Goal: Task Accomplishment & Management: Use online tool/utility

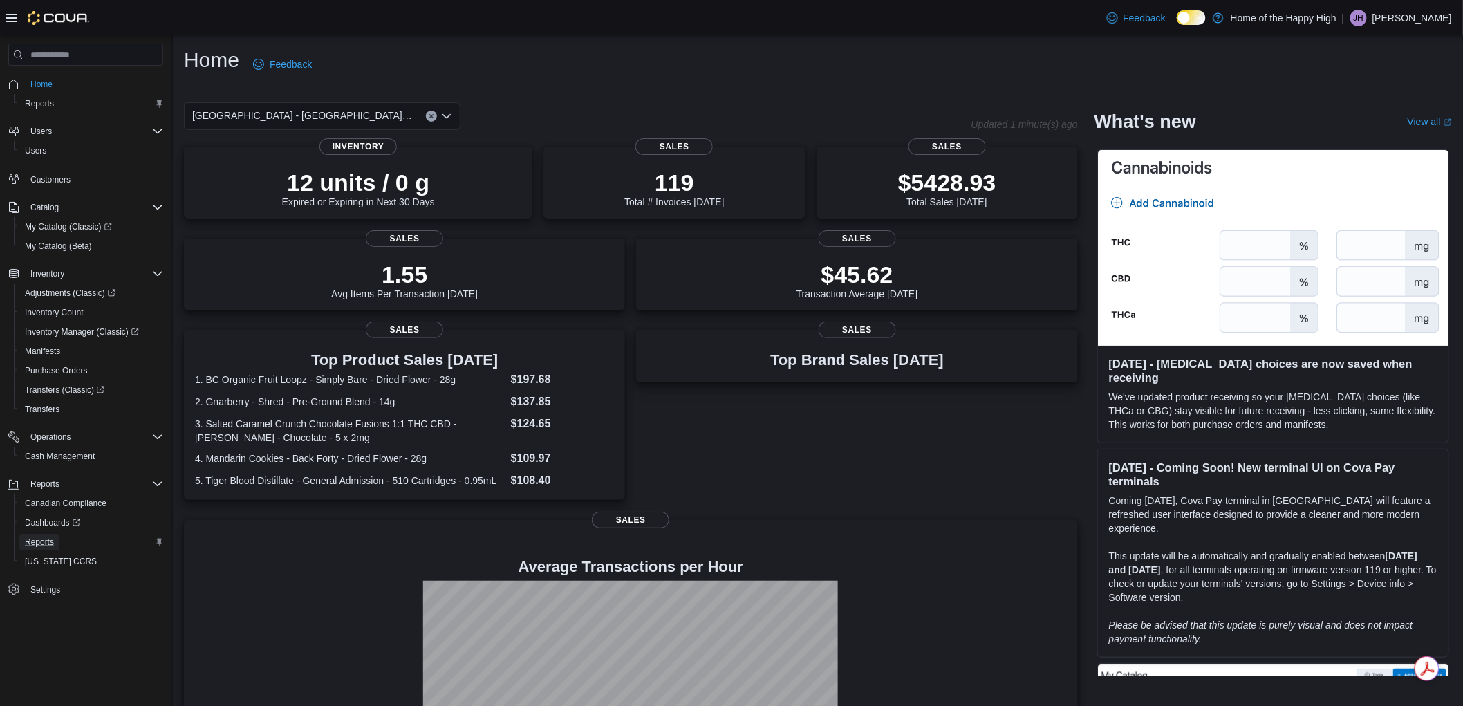
click at [35, 543] on span "Reports" at bounding box center [39, 542] width 29 height 11
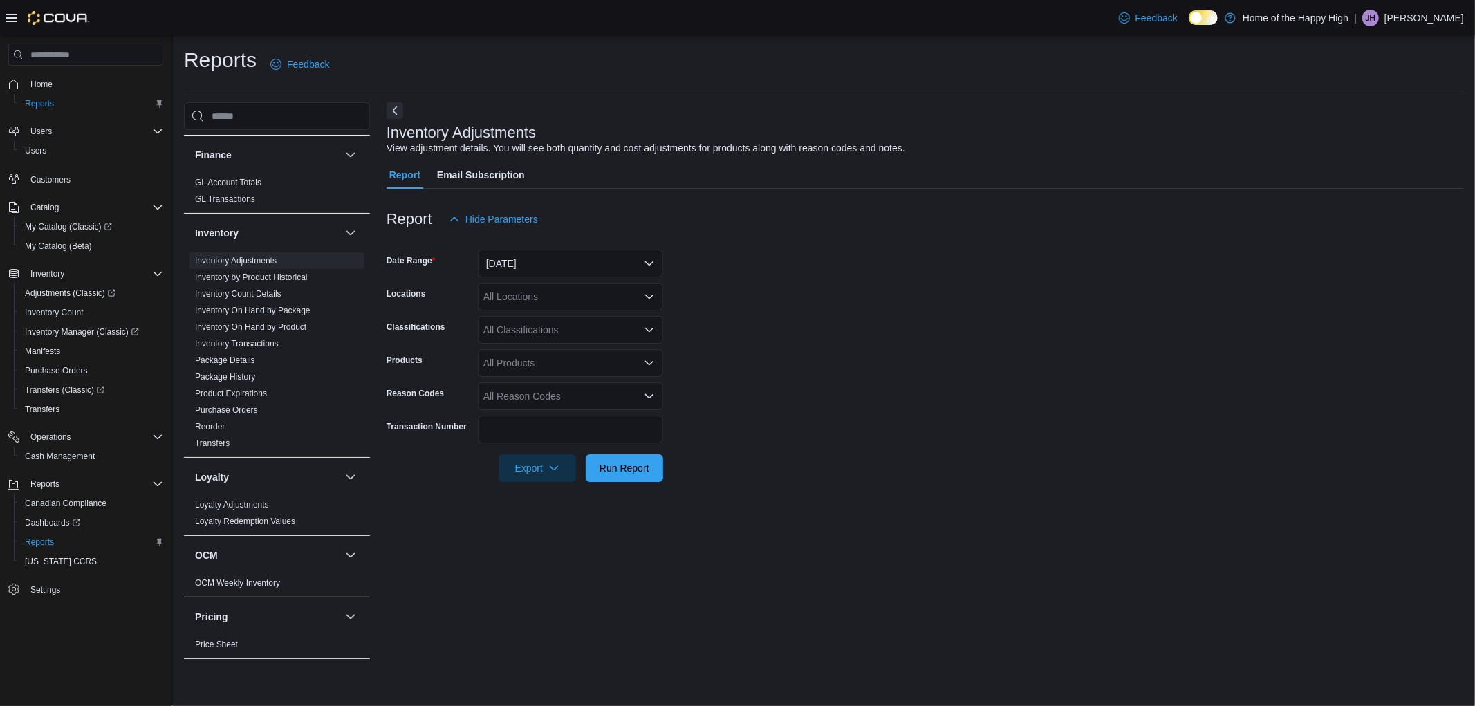
scroll to position [461, 0]
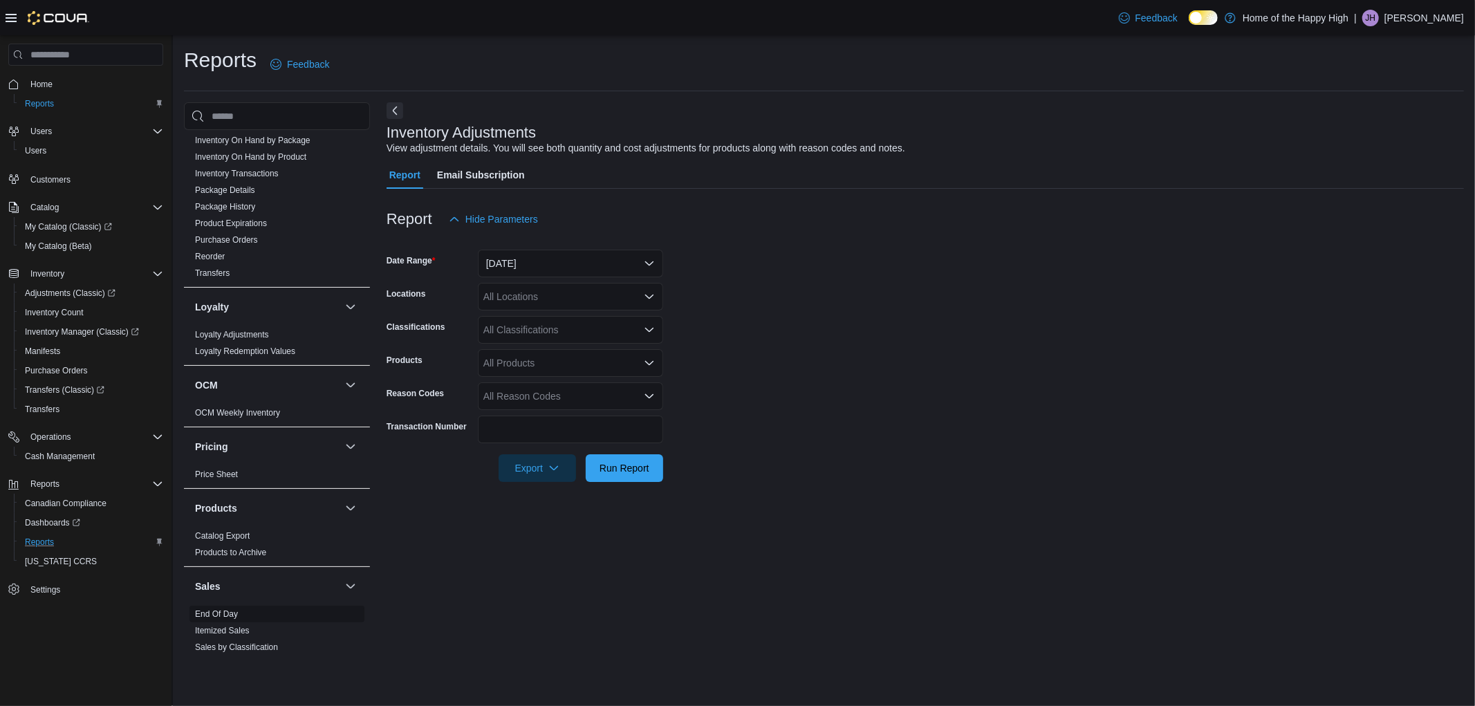
click at [219, 610] on link "End Of Day" at bounding box center [216, 614] width 43 height 10
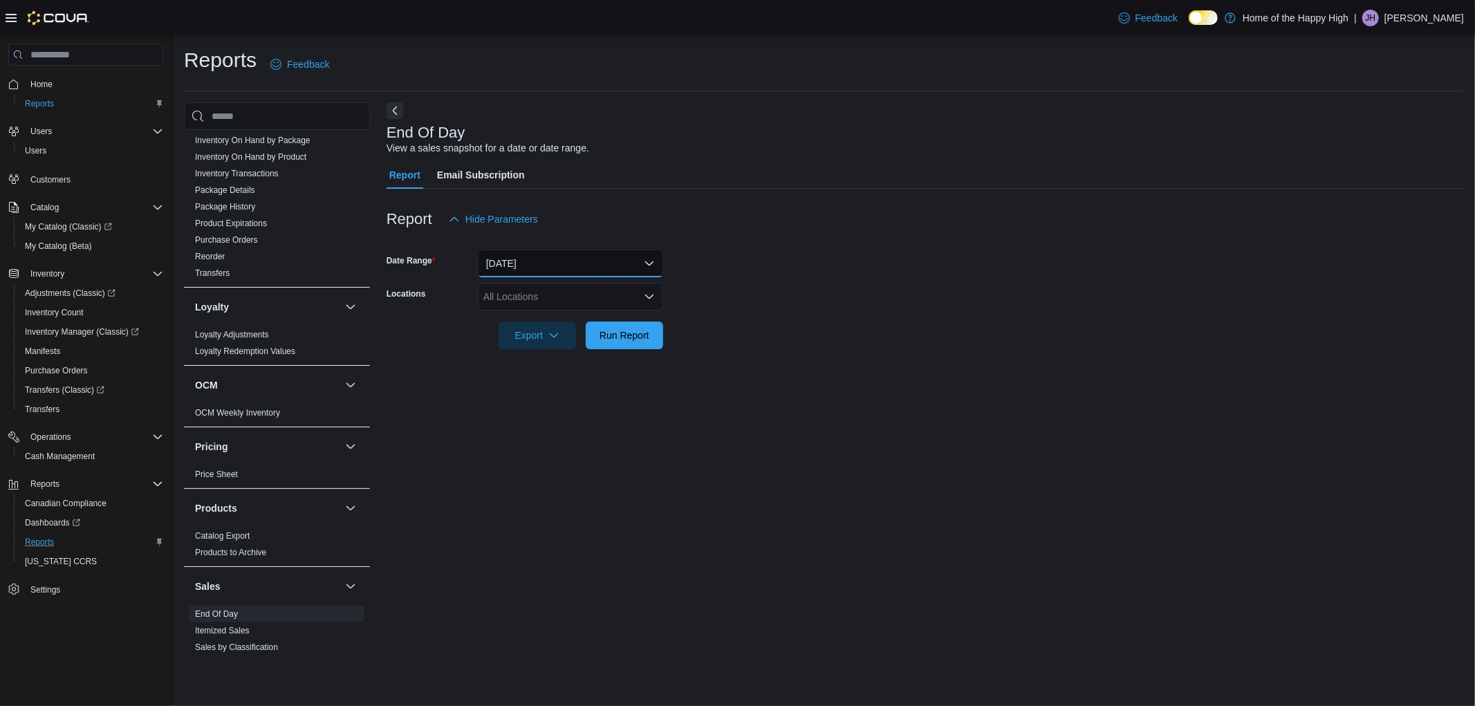
click at [519, 264] on button "[DATE]" at bounding box center [570, 264] width 185 height 28
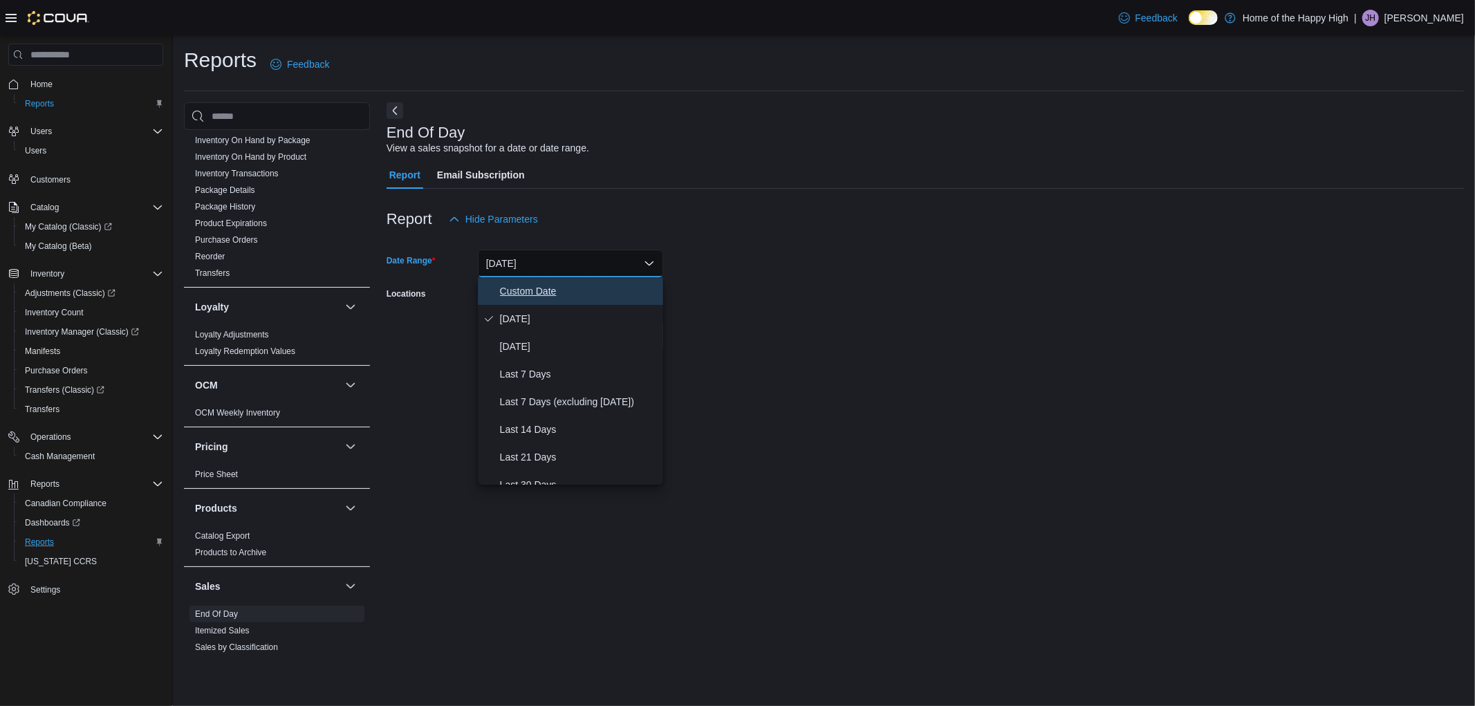
click at [508, 293] on span "Custom Date" at bounding box center [579, 291] width 158 height 17
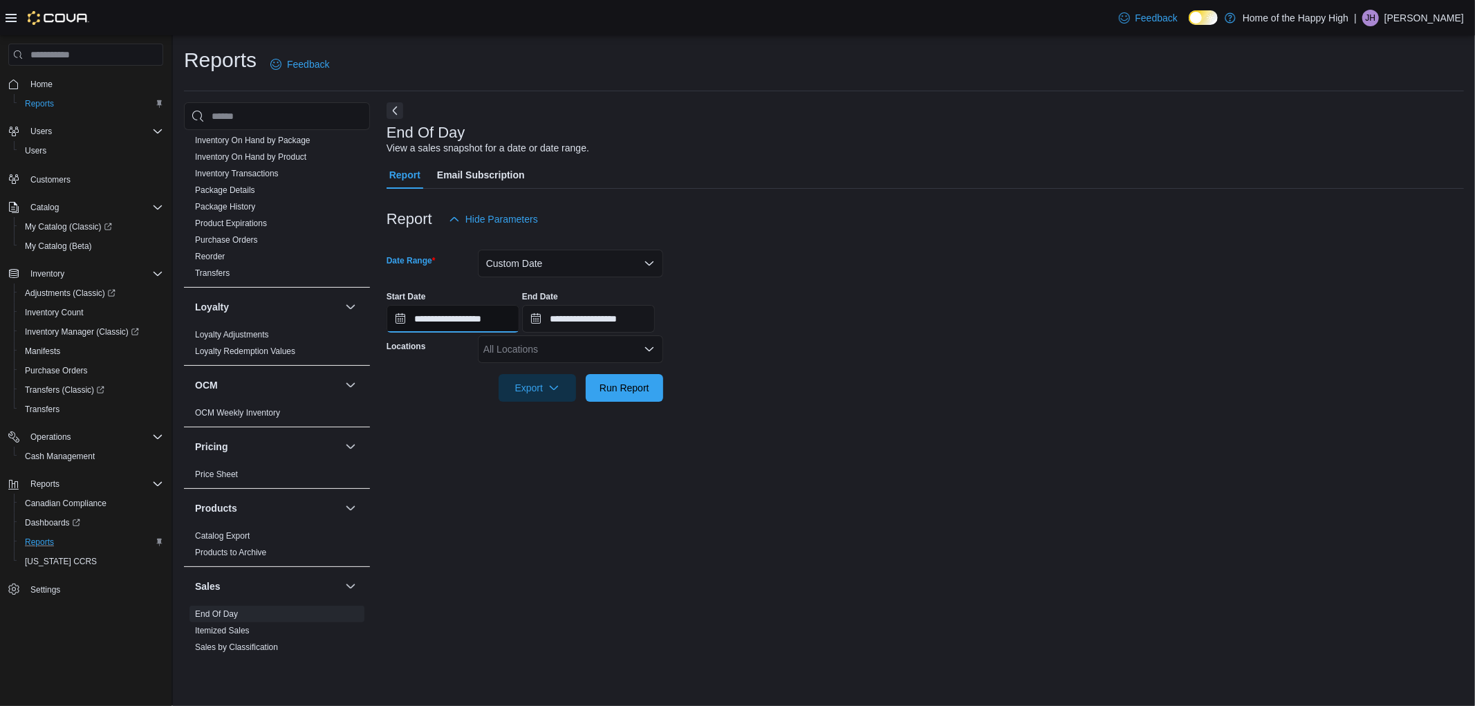
click at [438, 313] on input "**********" at bounding box center [453, 319] width 133 height 28
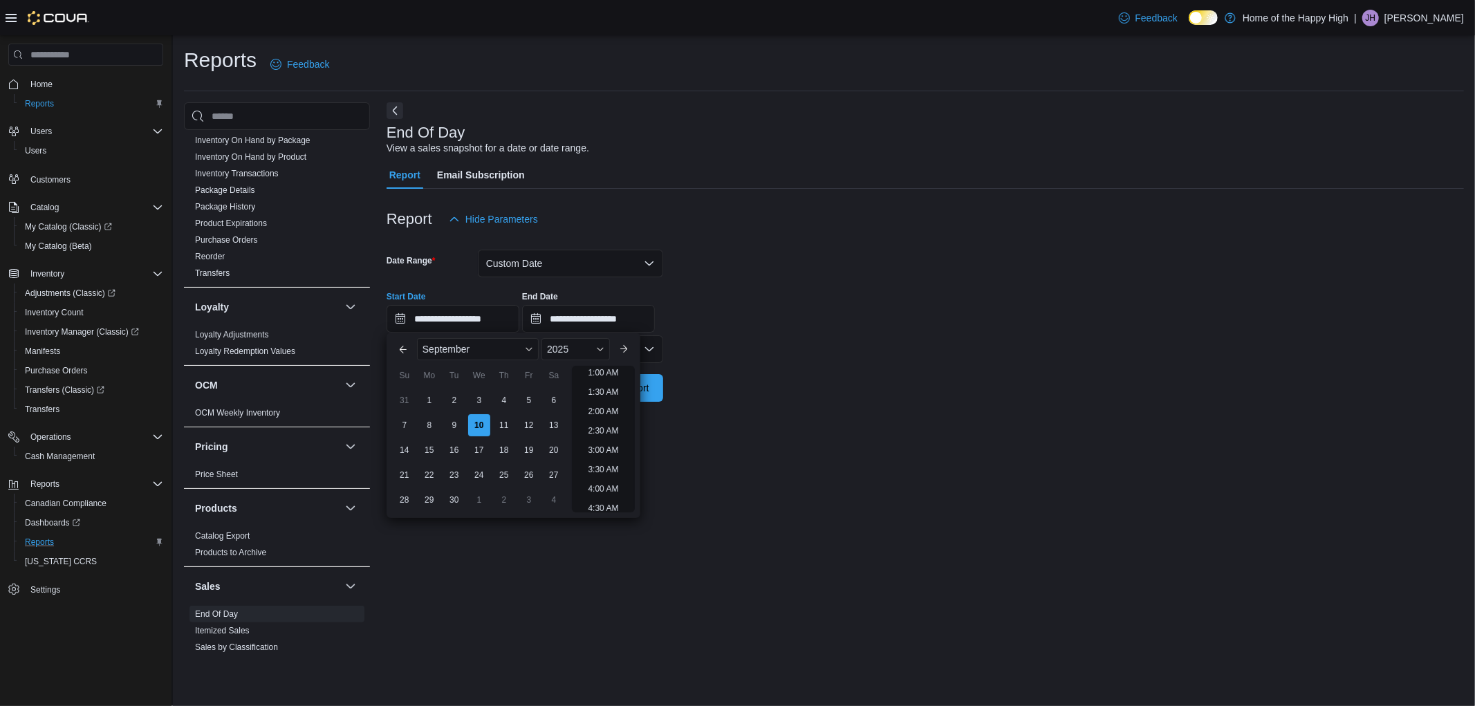
drag, startPoint x: 399, startPoint y: 425, endPoint x: 539, endPoint y: 368, distance: 151.6
click at [399, 425] on div "7" at bounding box center [404, 425] width 22 height 22
type input "**********"
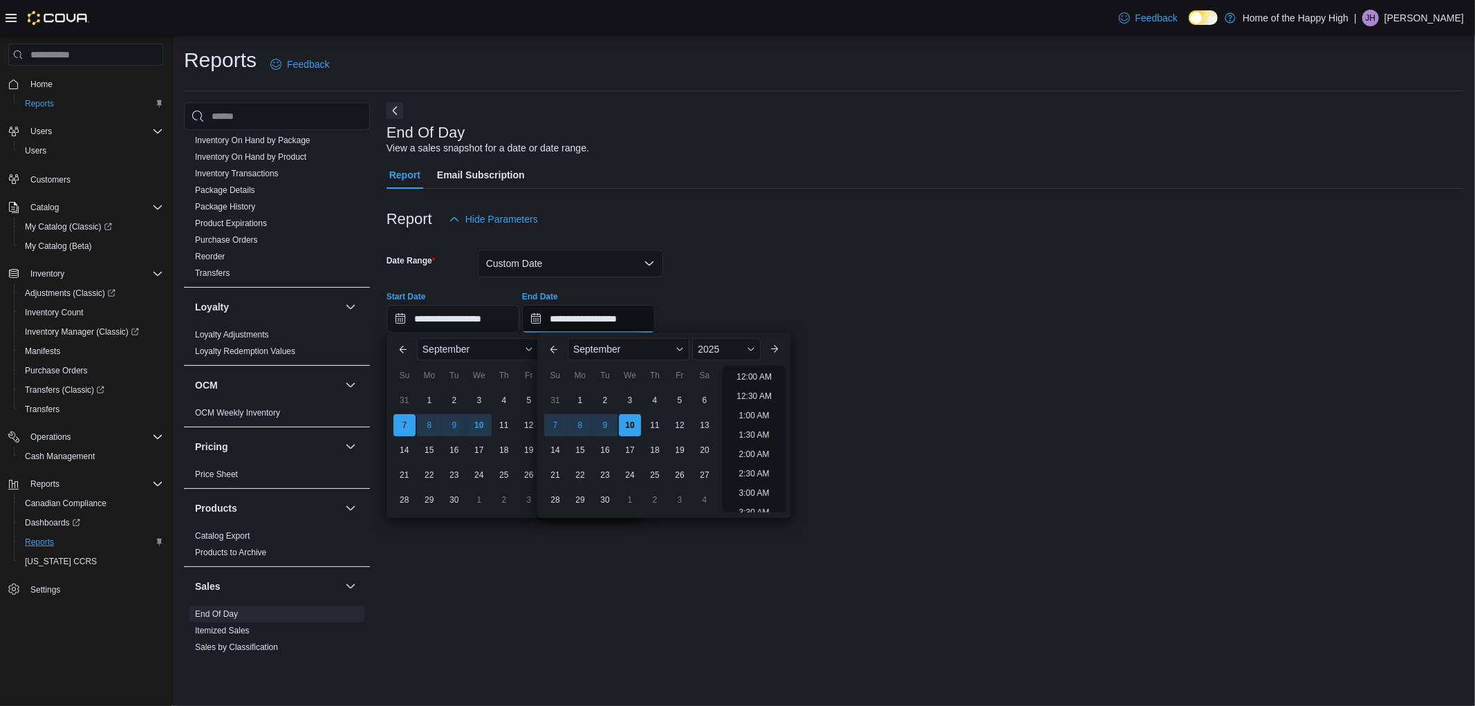
drag, startPoint x: 605, startPoint y: 326, endPoint x: 557, endPoint y: 362, distance: 59.7
click at [605, 324] on input "**********" at bounding box center [588, 319] width 133 height 28
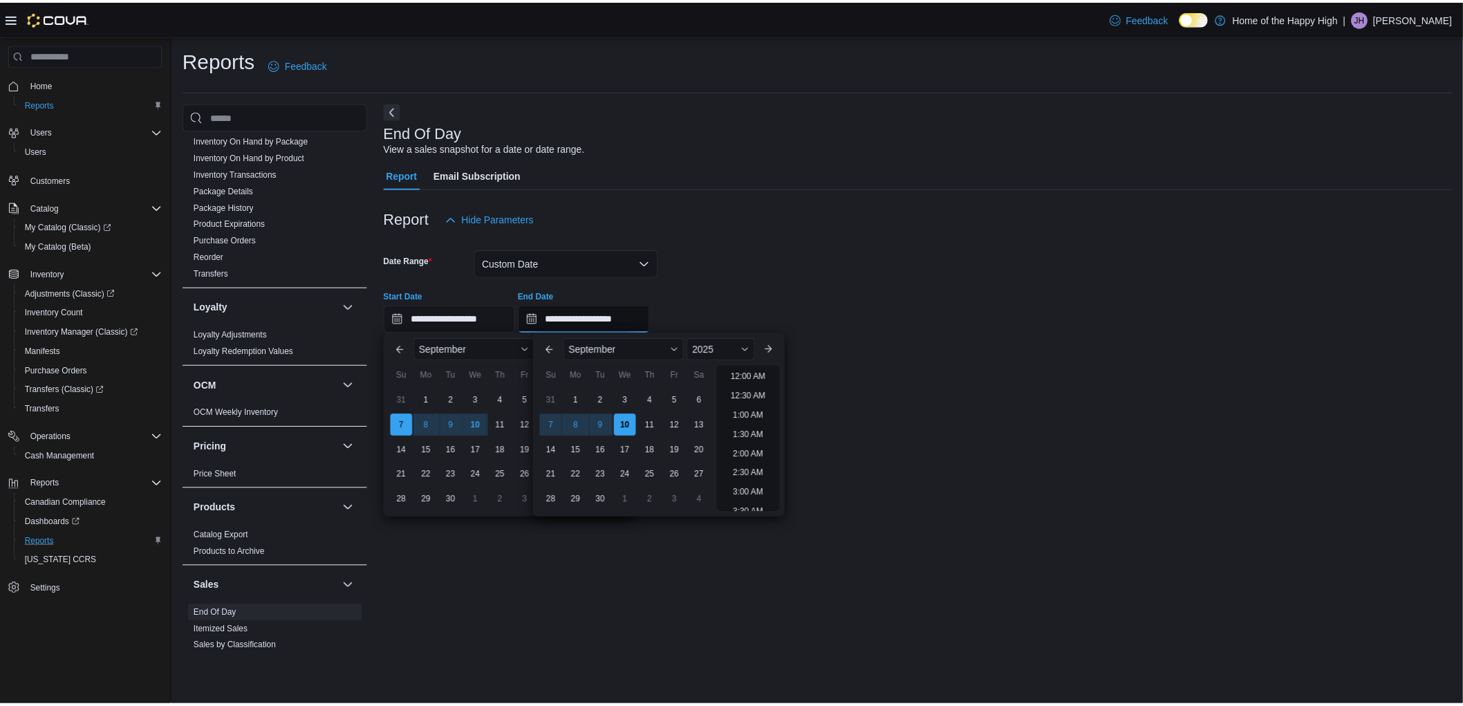
scroll to position [785, 0]
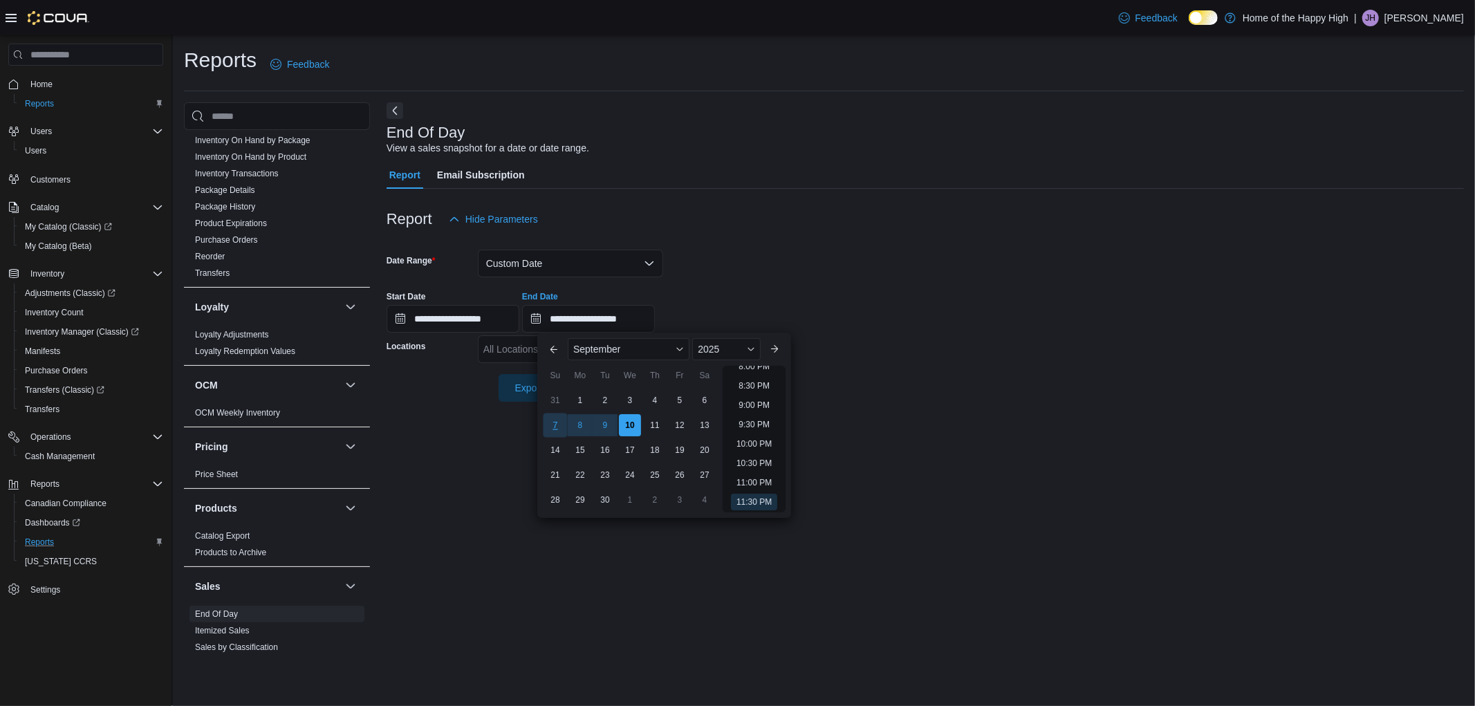
drag, startPoint x: 552, startPoint y: 420, endPoint x: 783, endPoint y: 406, distance: 231.4
click at [553, 420] on div "7" at bounding box center [555, 425] width 24 height 24
type input "**********"
drag, startPoint x: 922, startPoint y: 397, endPoint x: 581, endPoint y: 372, distance: 342.5
click at [899, 396] on form "**********" at bounding box center [925, 317] width 1077 height 169
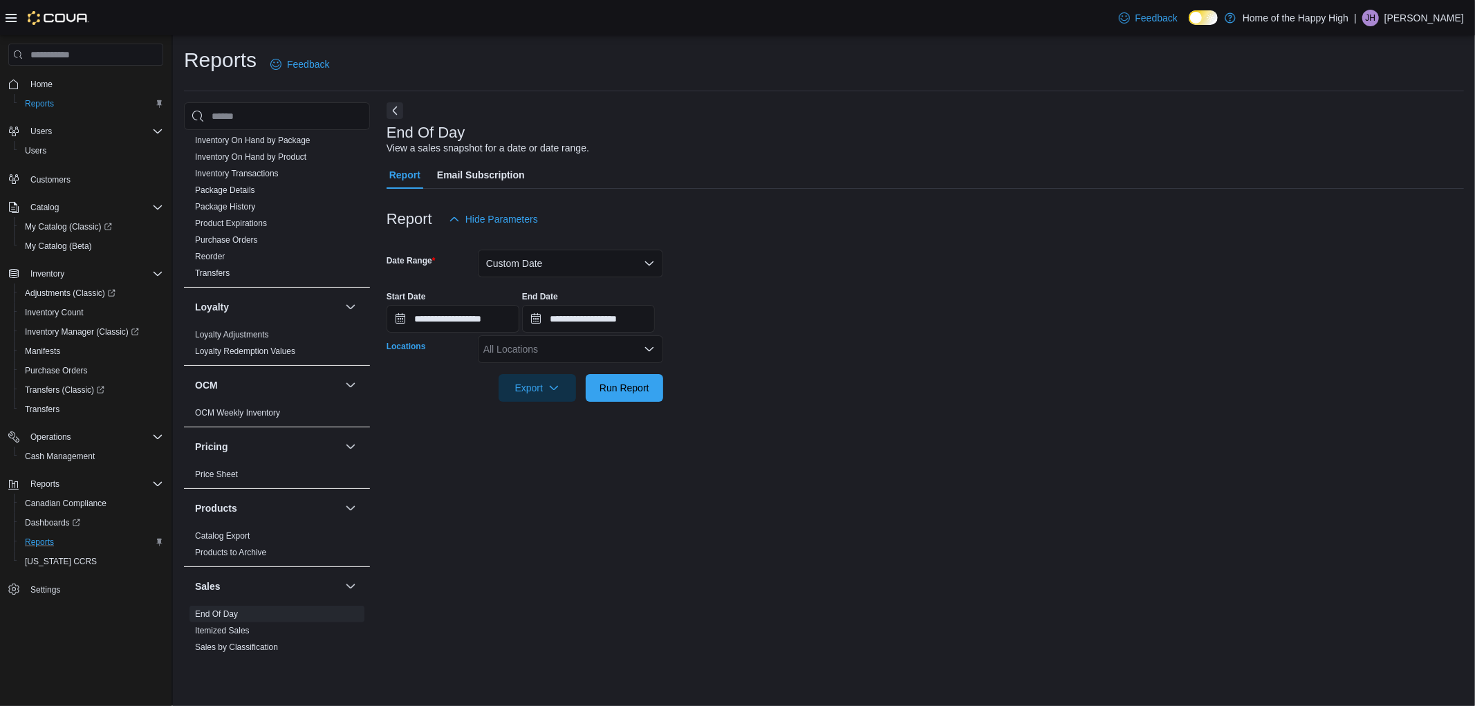
click at [578, 357] on div "All Locations" at bounding box center [570, 349] width 185 height 28
type input "***"
drag, startPoint x: 599, startPoint y: 364, endPoint x: 826, endPoint y: 405, distance: 231.0
click at [604, 366] on span "[GEOGRAPHIC_DATA] - [GEOGRAPHIC_DATA] - Fire & Flower" at bounding box center [673, 373] width 277 height 14
drag, startPoint x: 826, startPoint y: 405, endPoint x: 794, endPoint y: 402, distance: 32.6
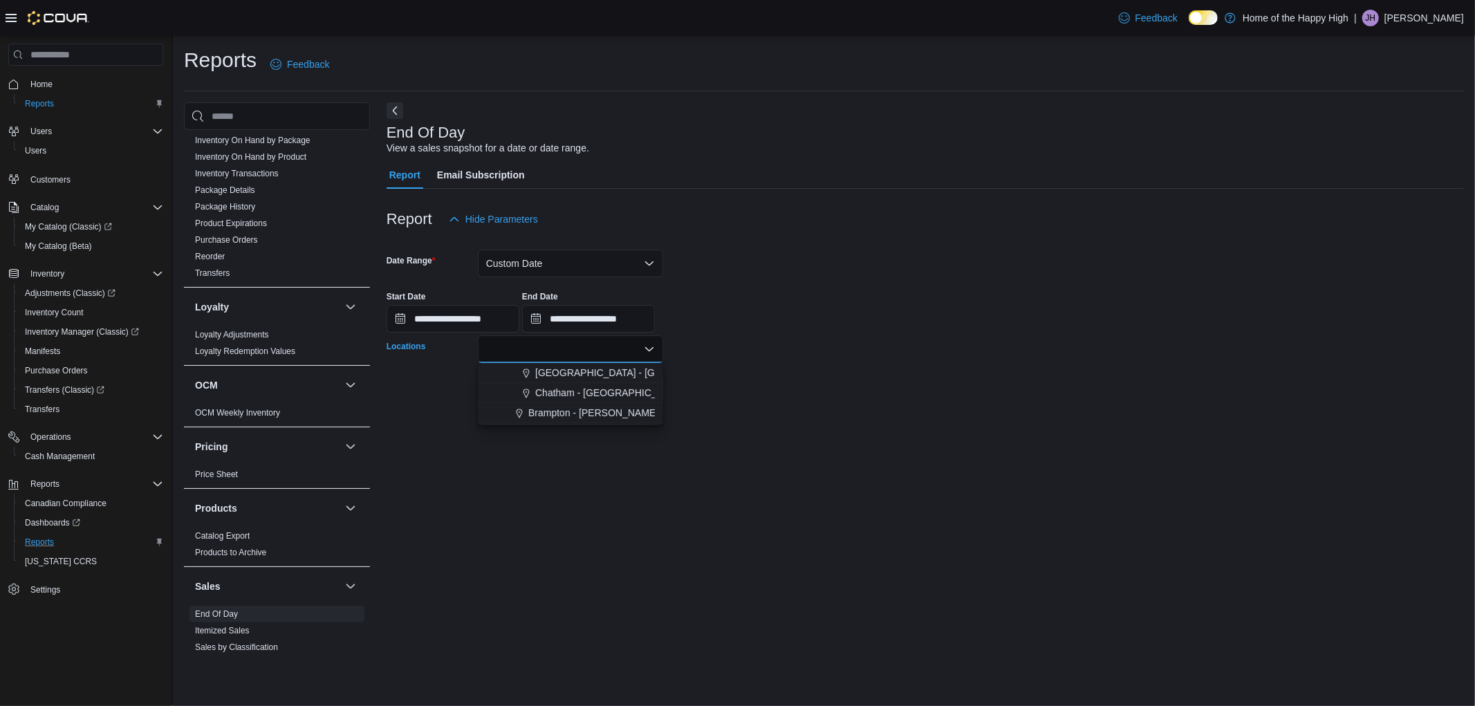
click at [794, 402] on div at bounding box center [925, 410] width 1077 height 17
click at [602, 385] on span "Run Report" at bounding box center [624, 388] width 50 height 14
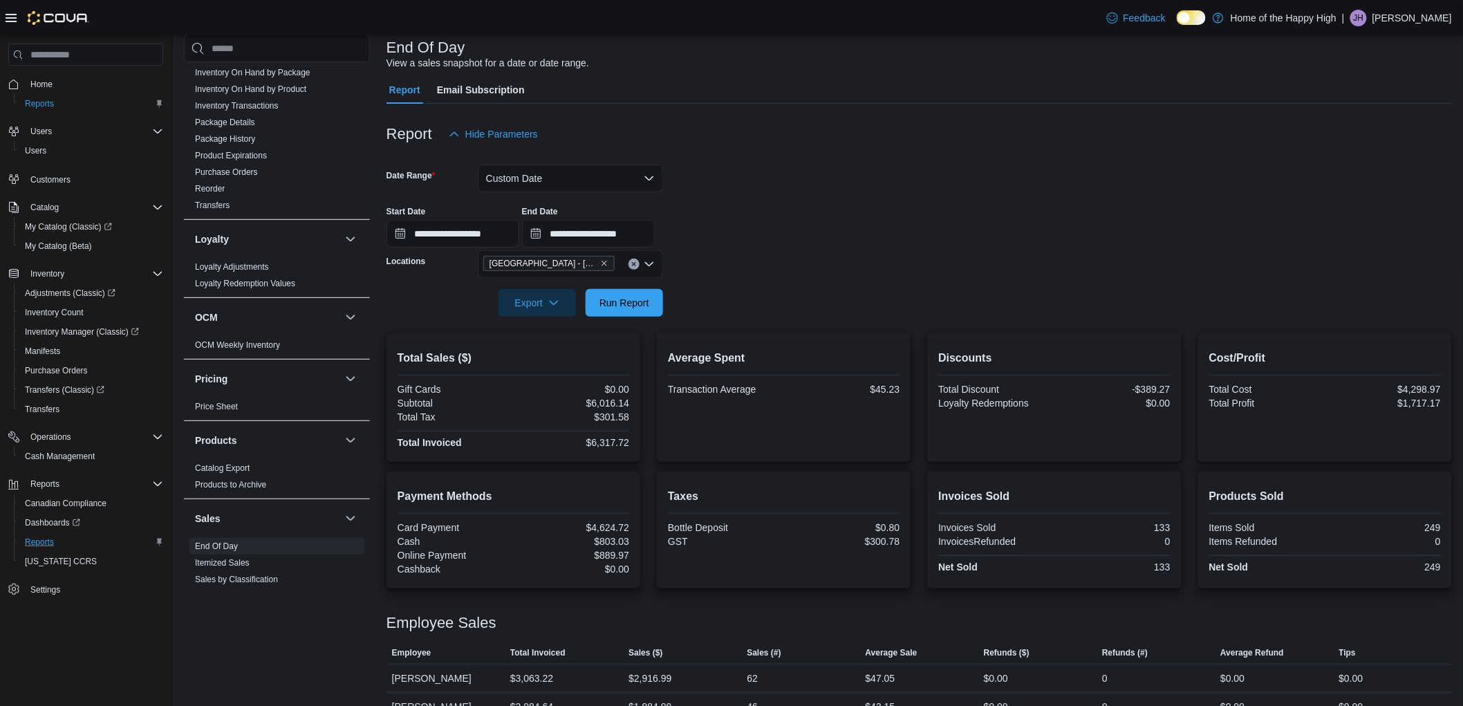
scroll to position [168, 0]
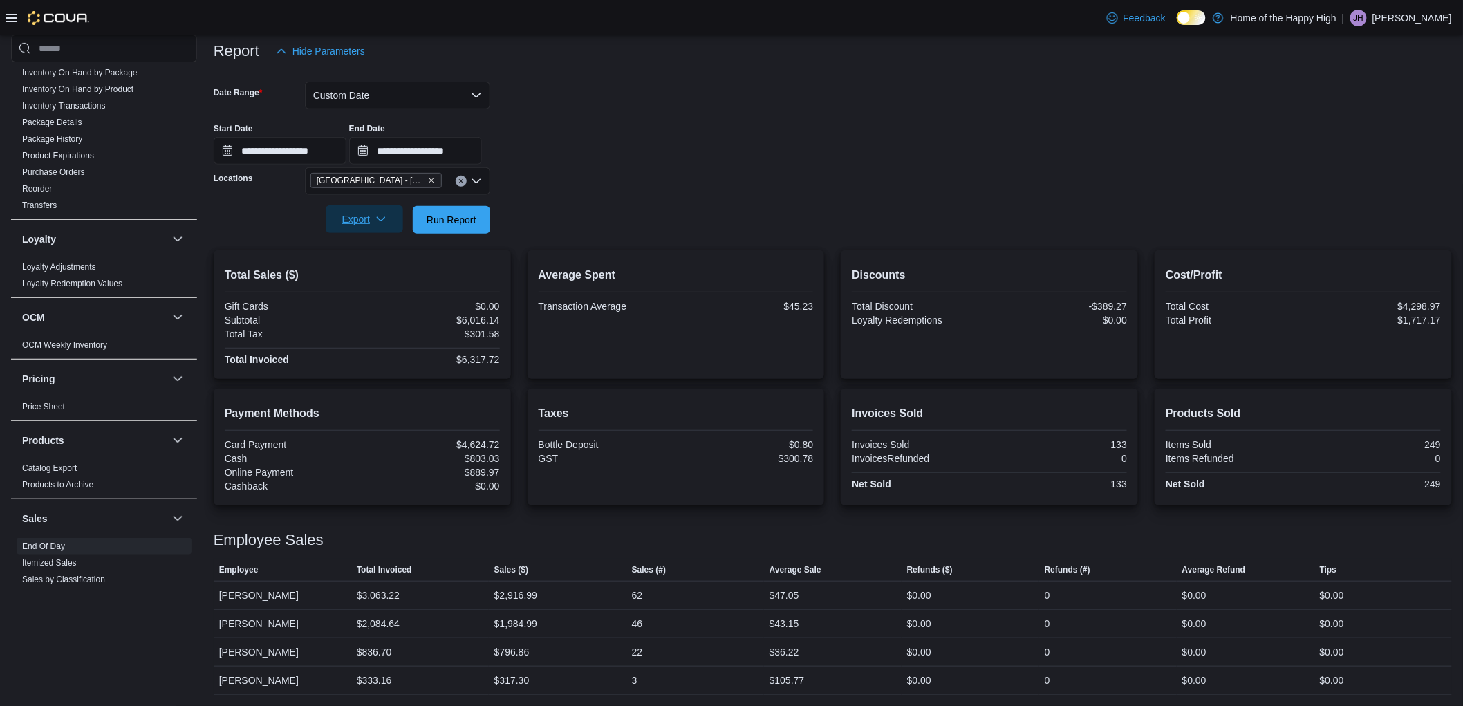
click at [385, 219] on icon "button" at bounding box center [380, 219] width 11 height 11
click at [374, 266] on button "Export to Pdf" at bounding box center [366, 275] width 79 height 28
click at [374, 88] on button "Custom Date" at bounding box center [397, 96] width 185 height 28
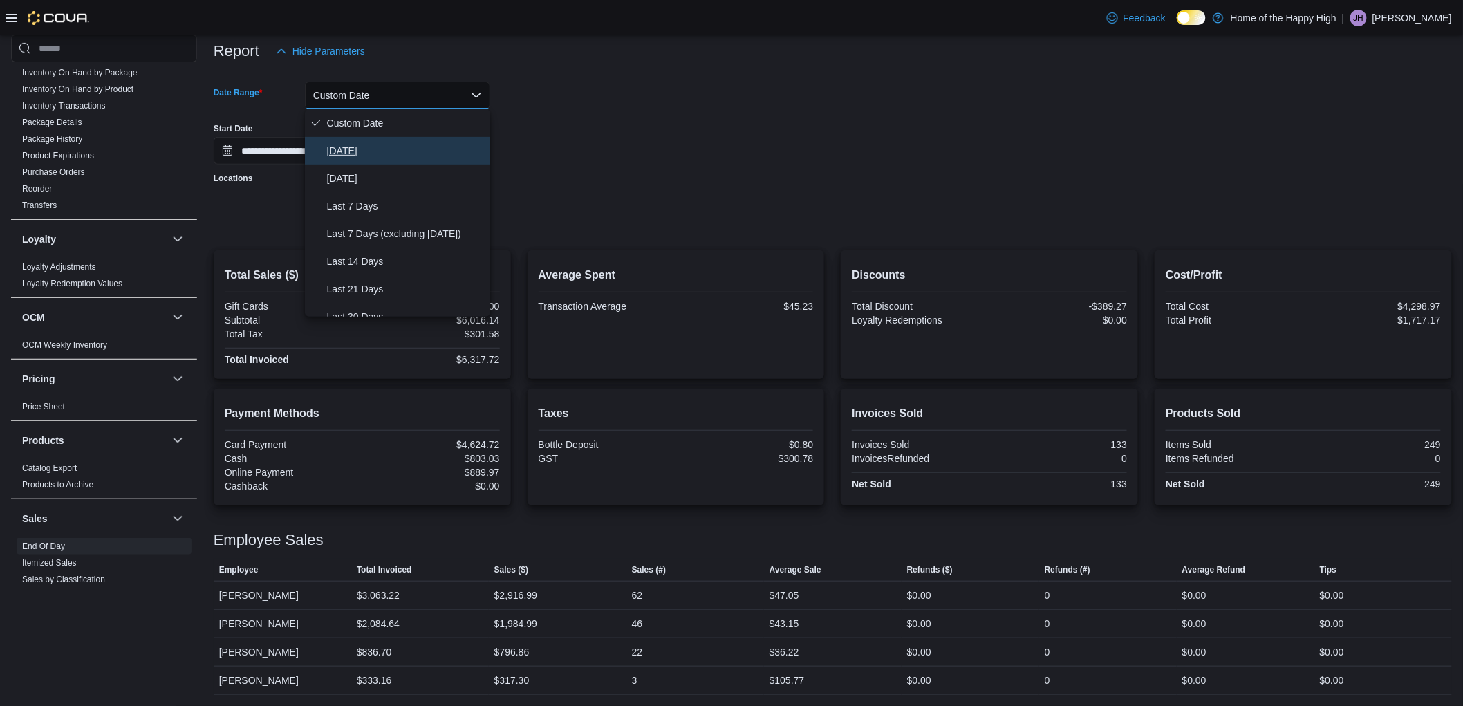
click at [347, 147] on span "[DATE]" at bounding box center [406, 150] width 158 height 17
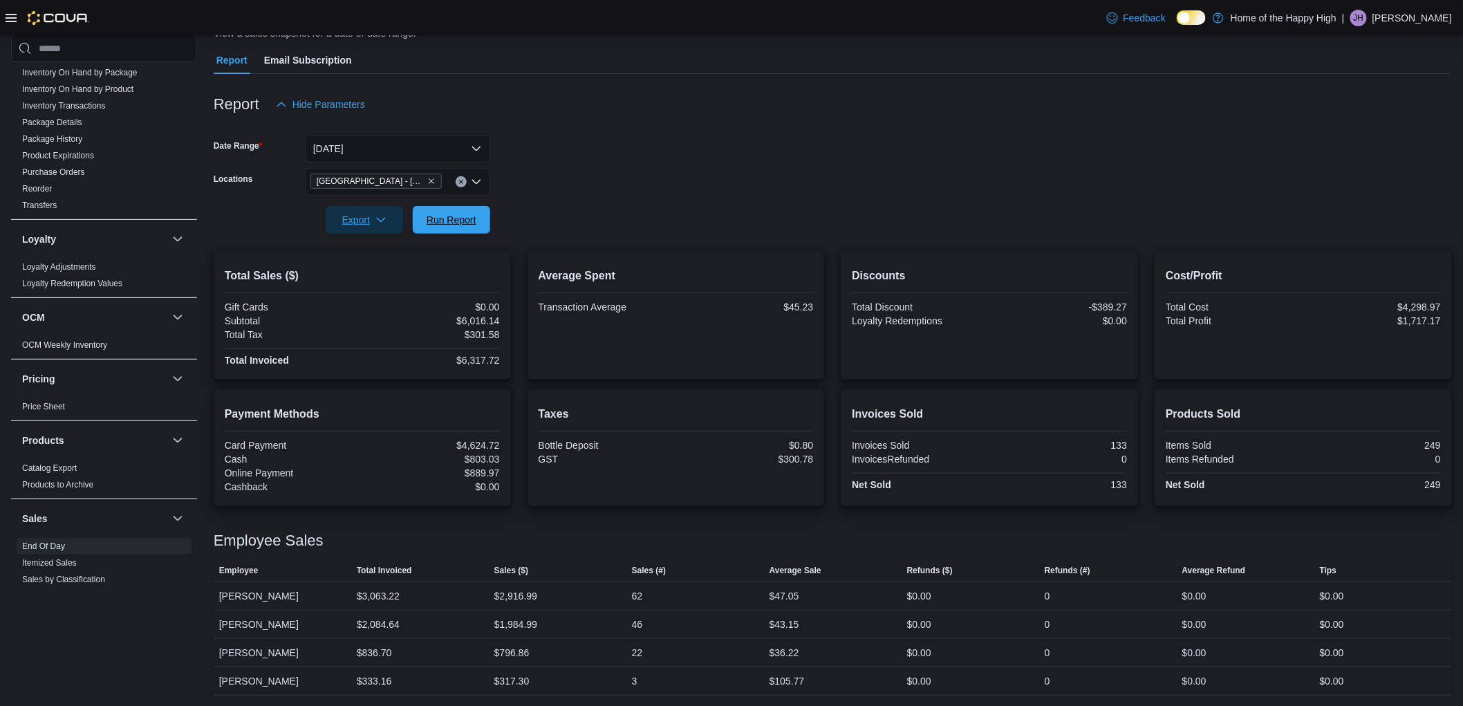
click at [439, 212] on span "Run Report" at bounding box center [451, 220] width 61 height 28
click at [354, 224] on span "Export" at bounding box center [364, 220] width 61 height 28
click at [379, 267] on button "Export to Pdf" at bounding box center [366, 276] width 79 height 28
